Goal: Obtain resource: Download file/media

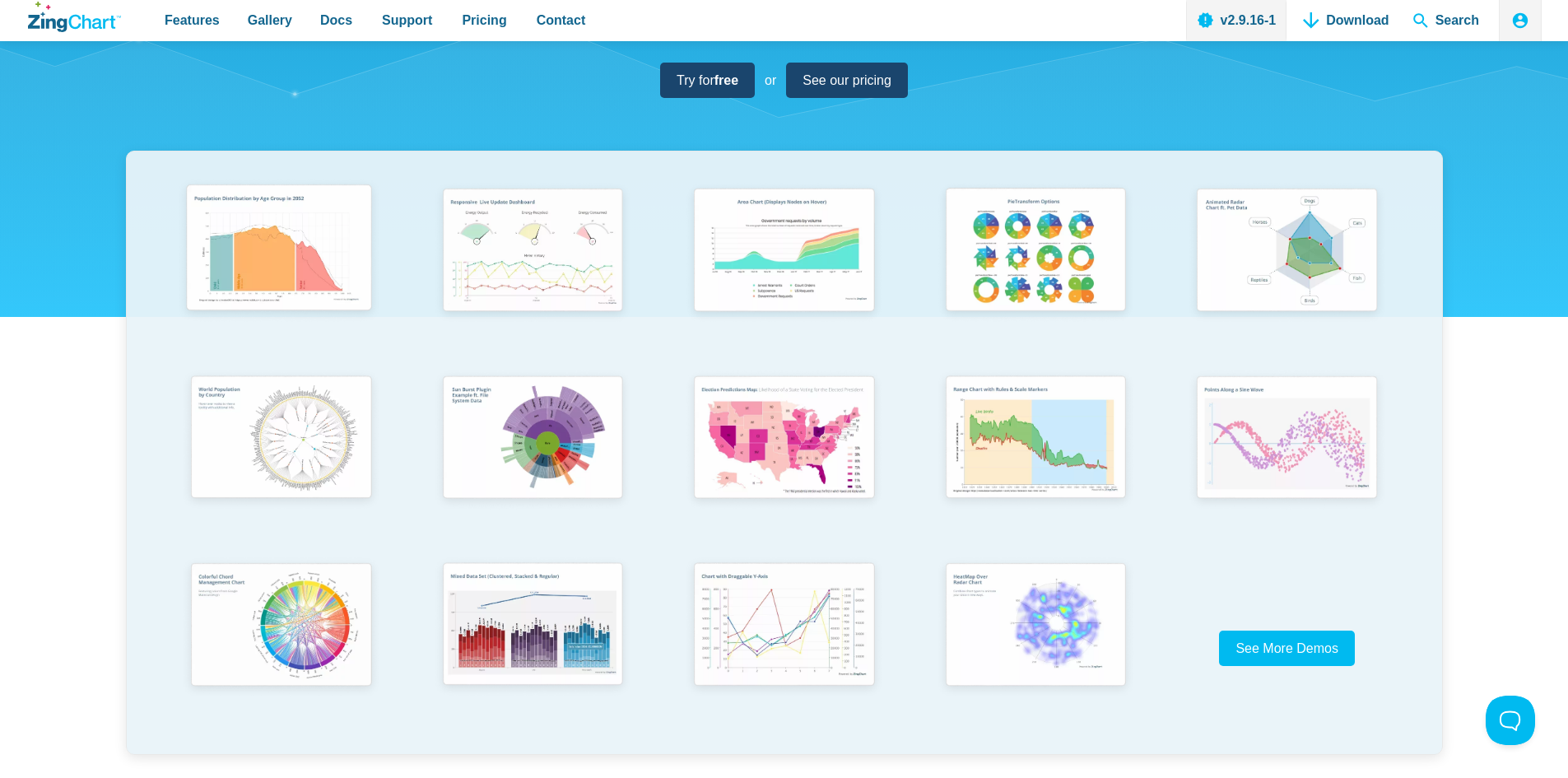
click at [321, 235] on img "App Content" at bounding box center [279, 251] width 208 height 148
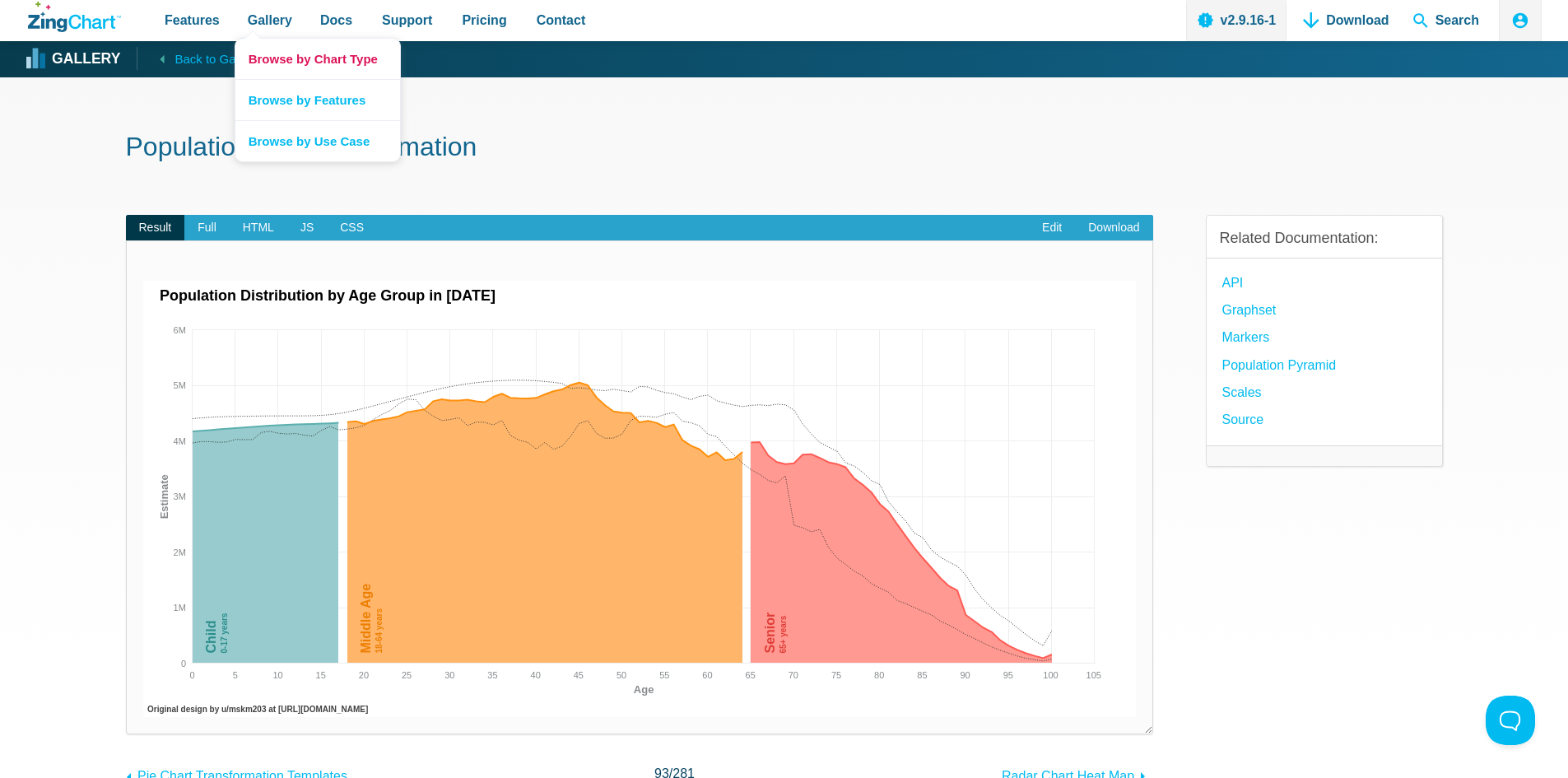
click at [270, 52] on link "Browse by Chart Type" at bounding box center [318, 58] width 165 height 40
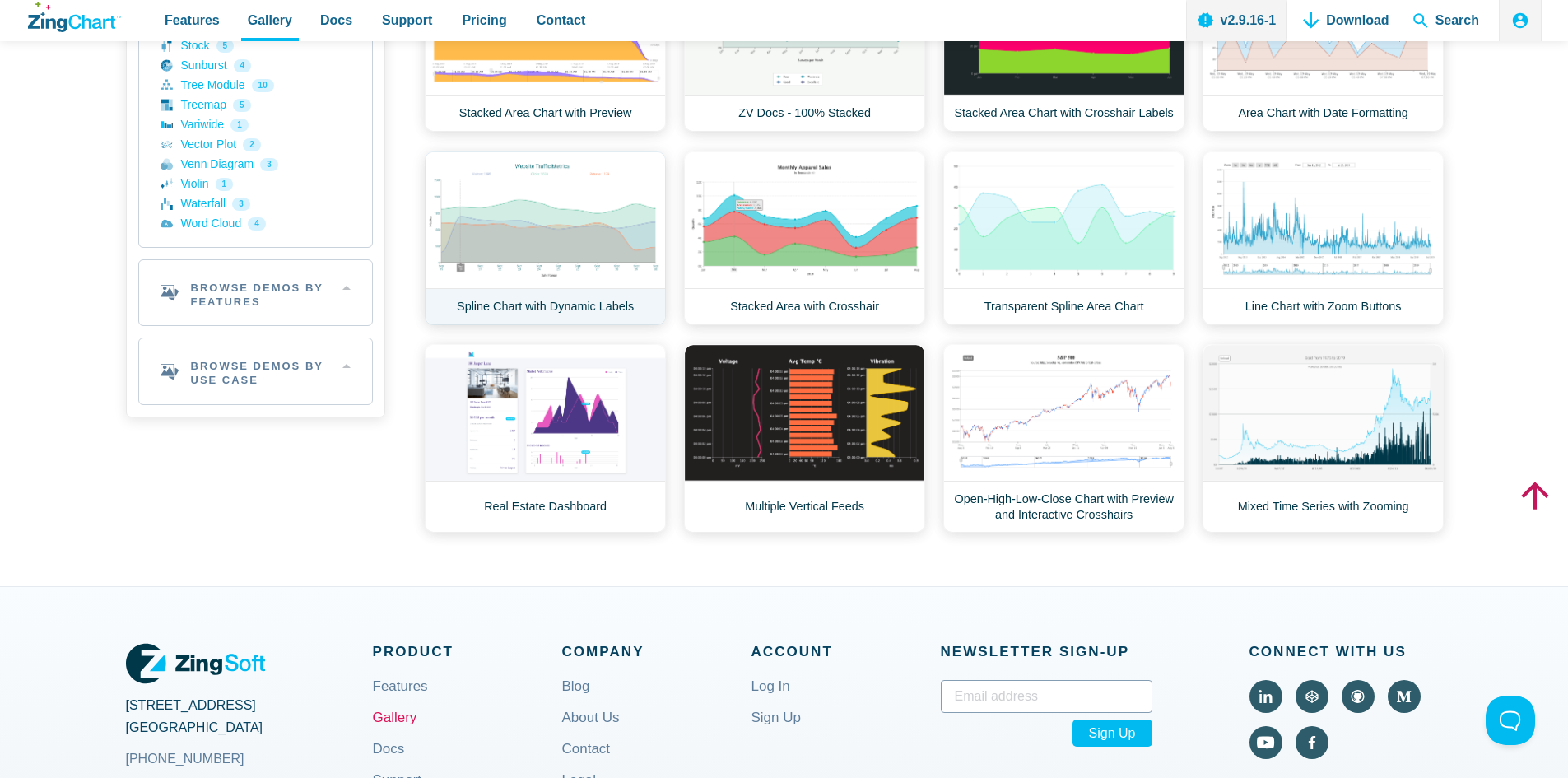
scroll to position [625, 0]
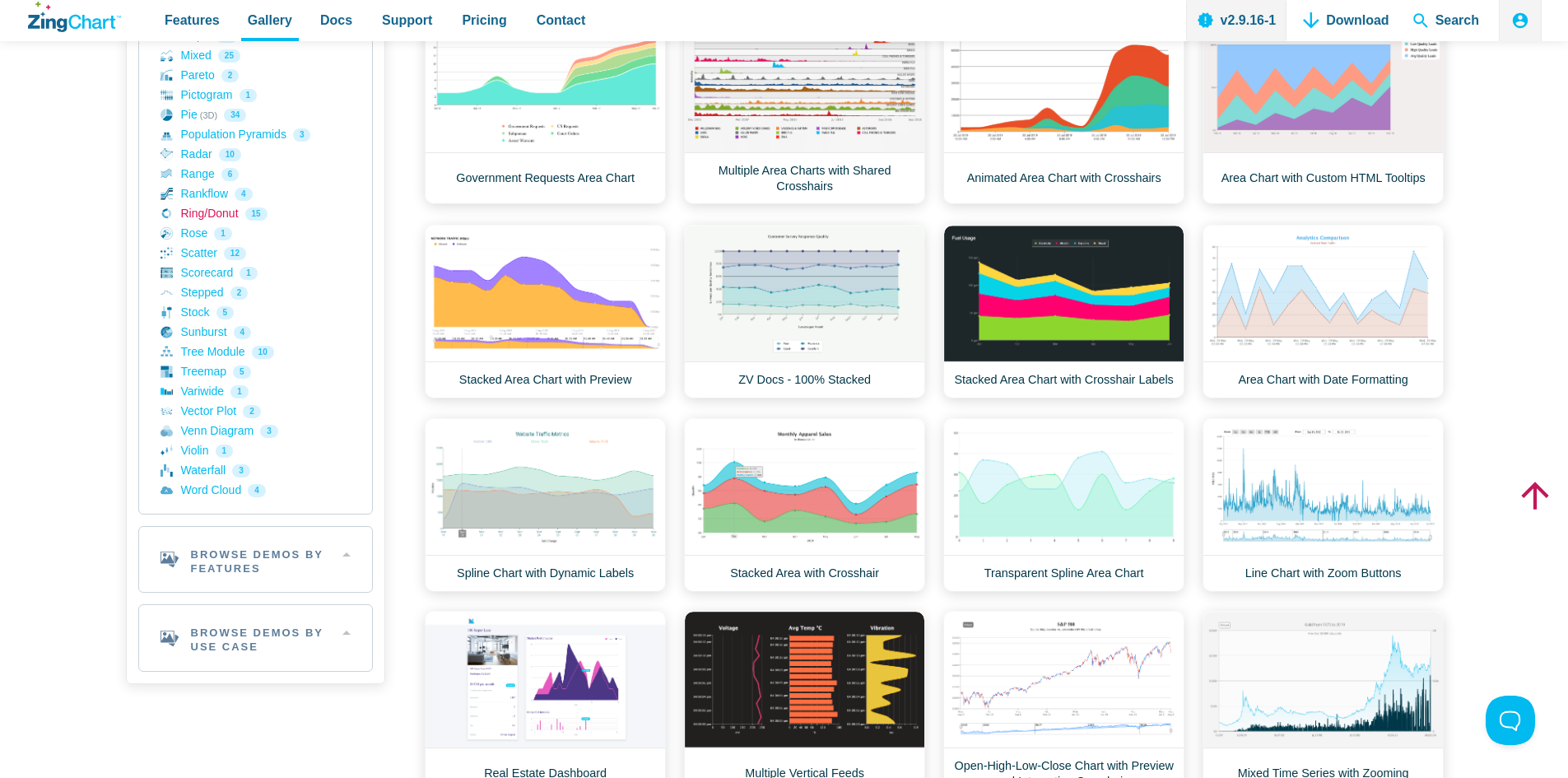
click at [245, 210] on link "Ring/Donut 15" at bounding box center [255, 214] width 190 height 20
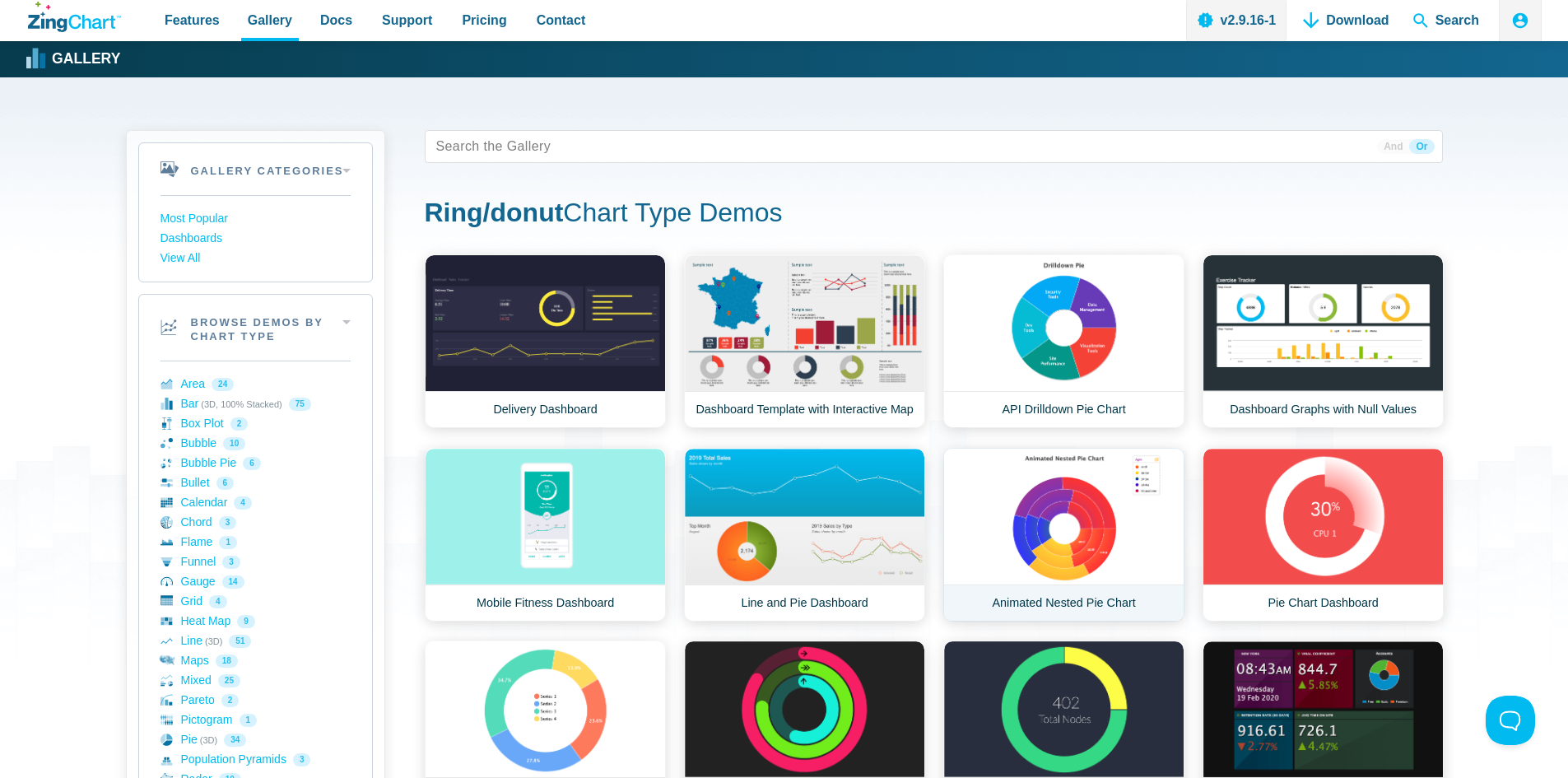
click at [1067, 505] on link "Animated Nested Pie Chart" at bounding box center [1063, 534] width 241 height 174
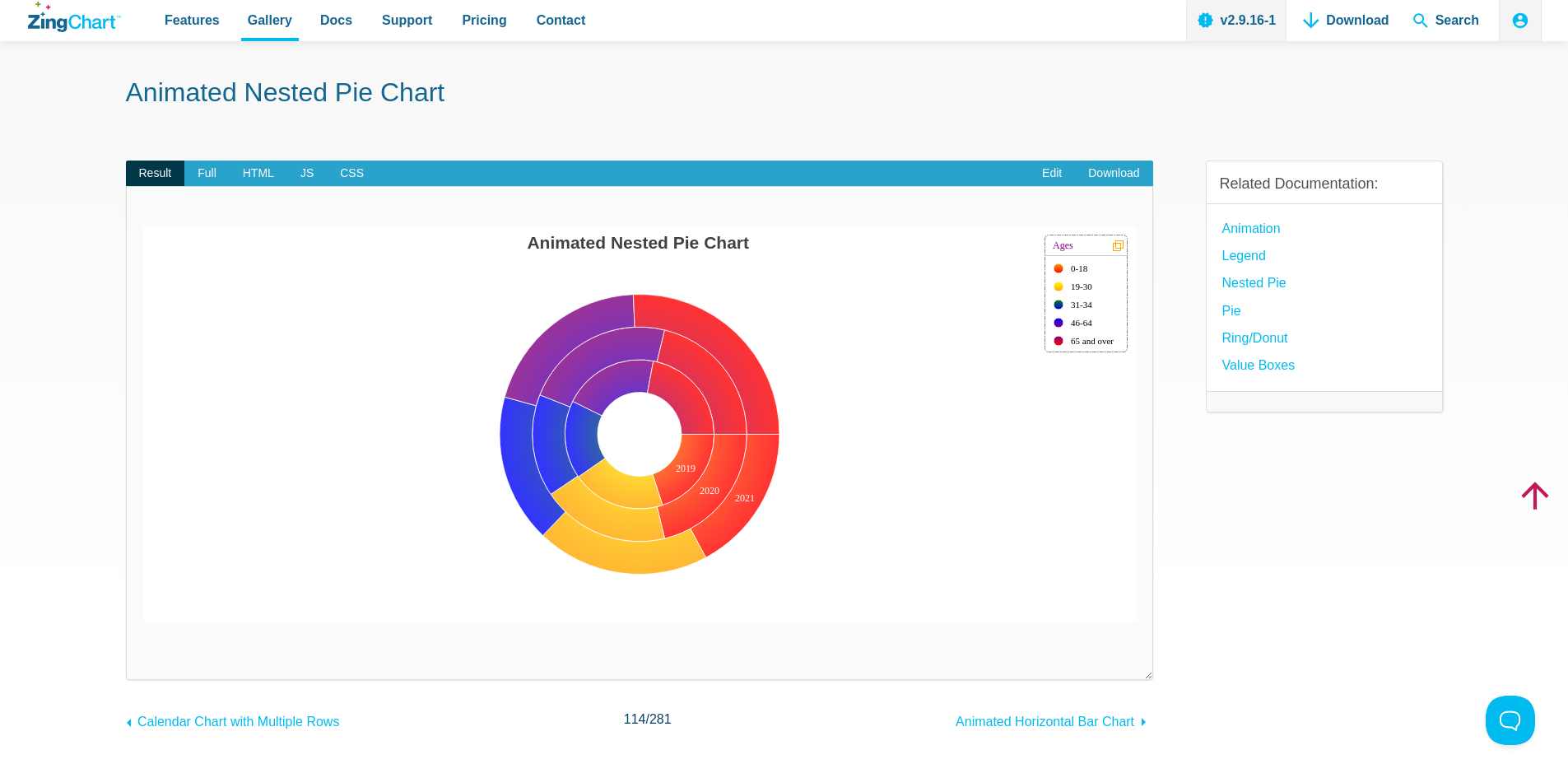
scroll to position [82, 0]
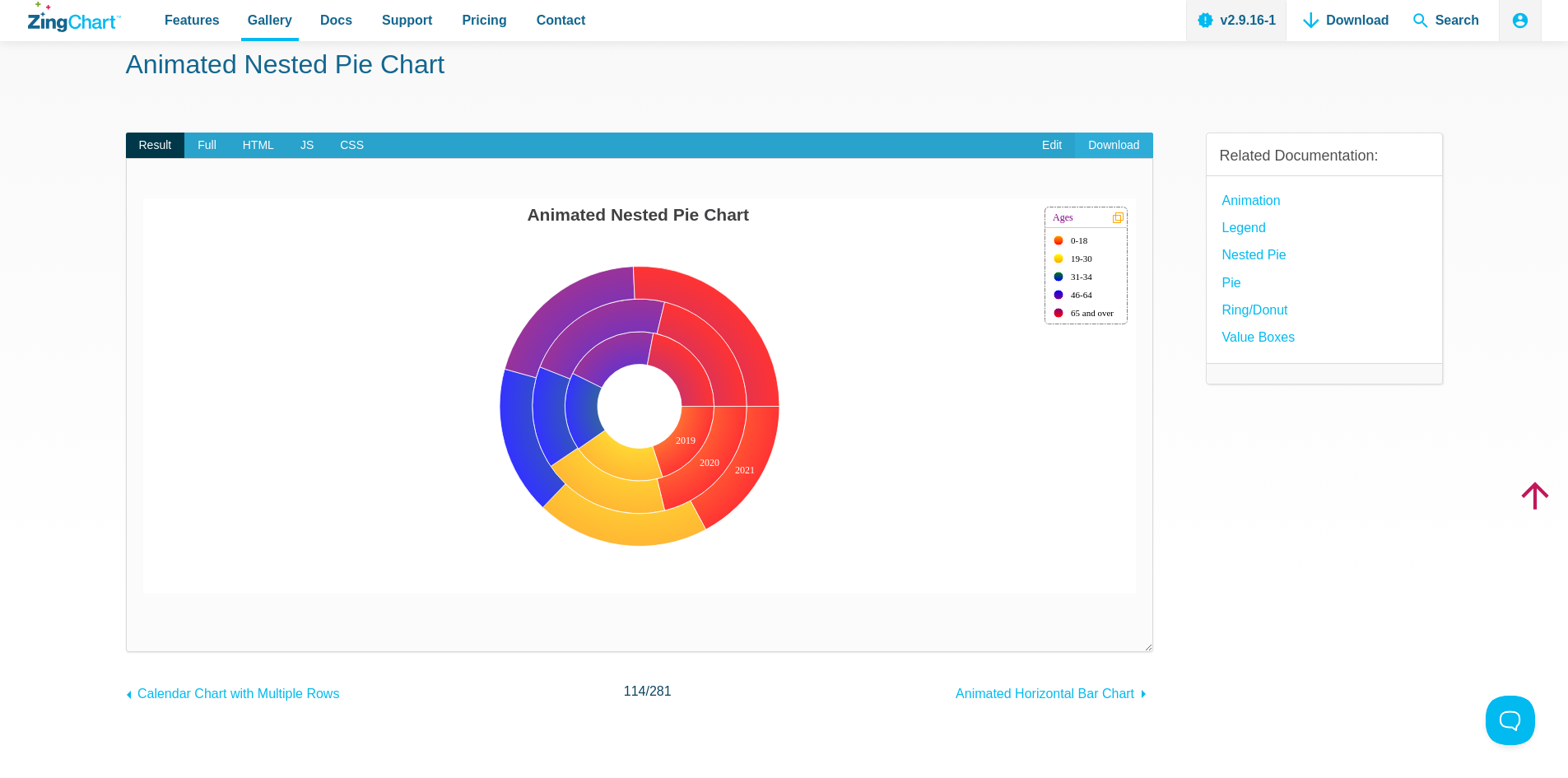
click at [1127, 144] on link "Download" at bounding box center [1113, 145] width 77 height 26
click at [1050, 144] on link "Edit" at bounding box center [1051, 145] width 46 height 26
